Goal: Find specific page/section: Find specific page/section

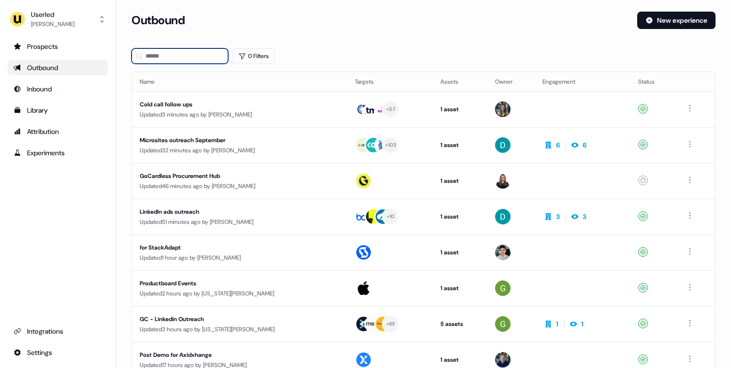
click at [188, 58] on input at bounding box center [179, 55] width 97 height 15
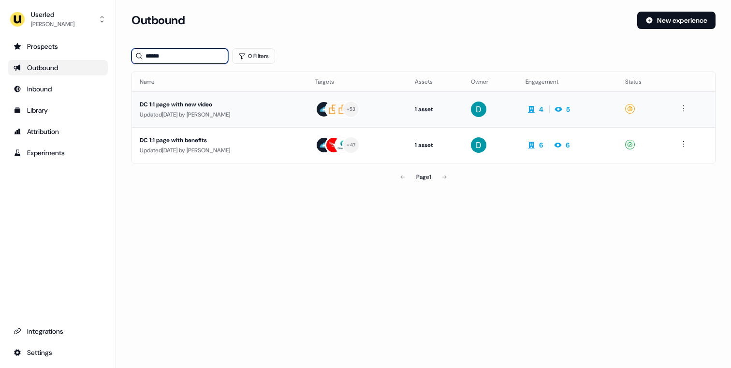
type input "******"
click at [184, 146] on div "Updated [DATE] by [PERSON_NAME]" at bounding box center [220, 150] width 160 height 10
